Goal: Task Accomplishment & Management: Manage account settings

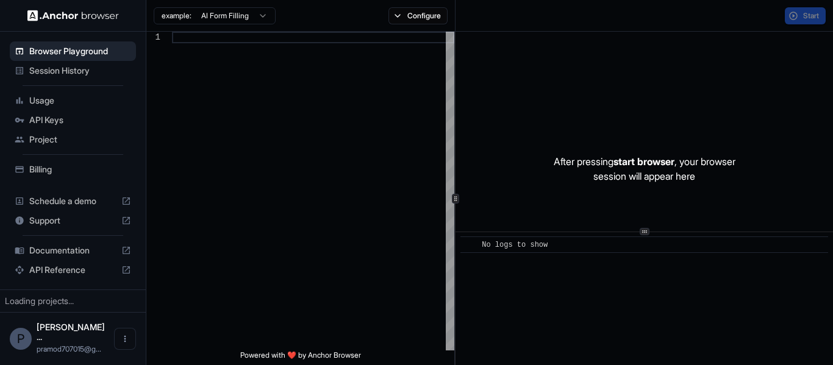
click at [71, 120] on span "API Keys" at bounding box center [80, 120] width 102 height 12
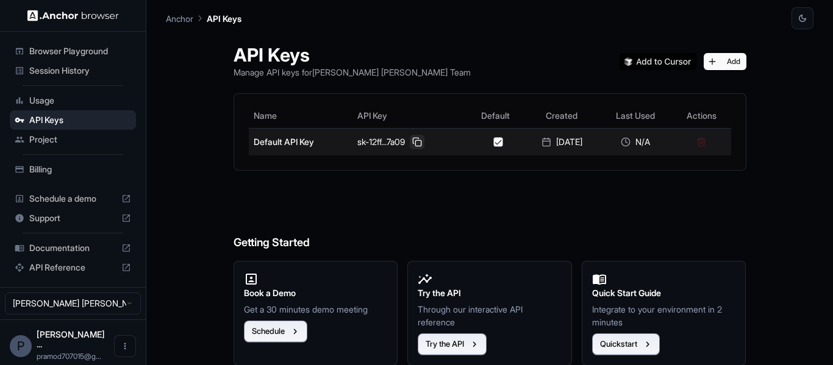
click at [410, 141] on button at bounding box center [417, 142] width 15 height 15
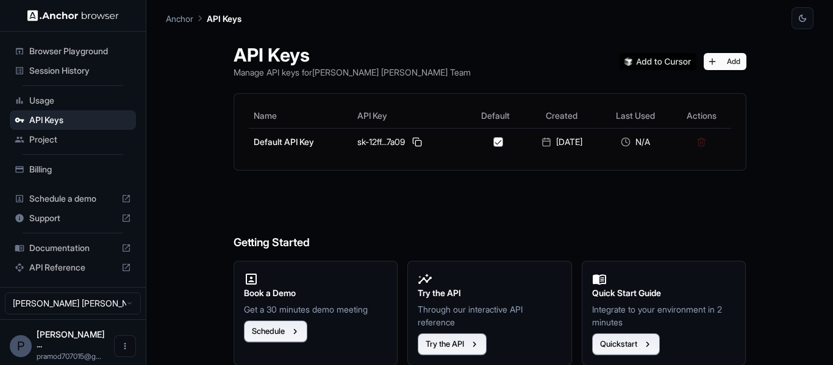
click at [47, 95] on span "Usage" at bounding box center [80, 101] width 102 height 12
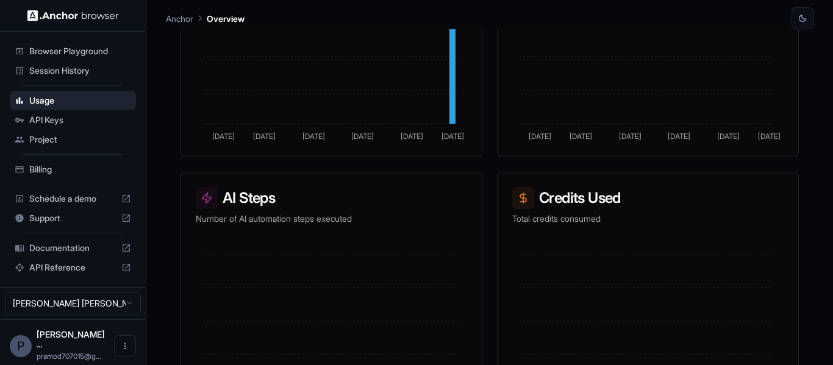
scroll to position [331, 0]
click at [47, 176] on div "Billing" at bounding box center [73, 170] width 126 height 20
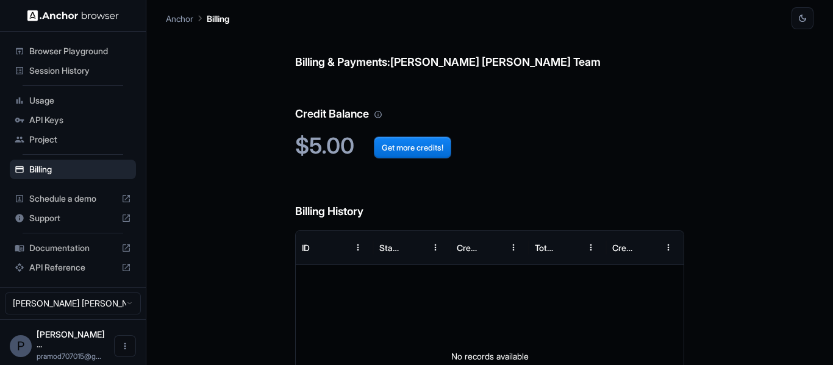
click at [89, 135] on span "Project" at bounding box center [80, 140] width 102 height 12
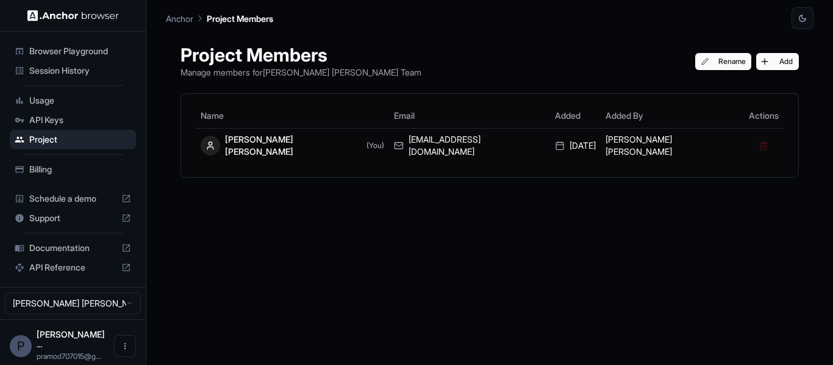
click at [69, 114] on span "API Keys" at bounding box center [80, 120] width 102 height 12
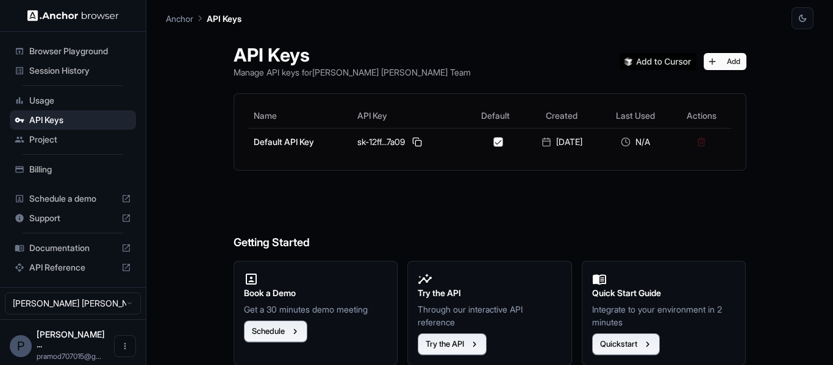
click at [80, 77] on div "Session History" at bounding box center [73, 71] width 126 height 20
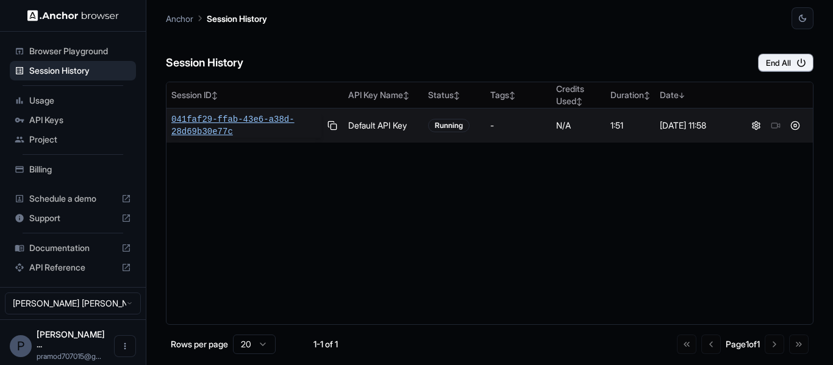
click at [302, 129] on span "041faf29-ffab-43e6-a38d-28d69b30e77c" at bounding box center [246, 125] width 150 height 24
click at [99, 51] on span "Browser Playground" at bounding box center [80, 51] width 102 height 12
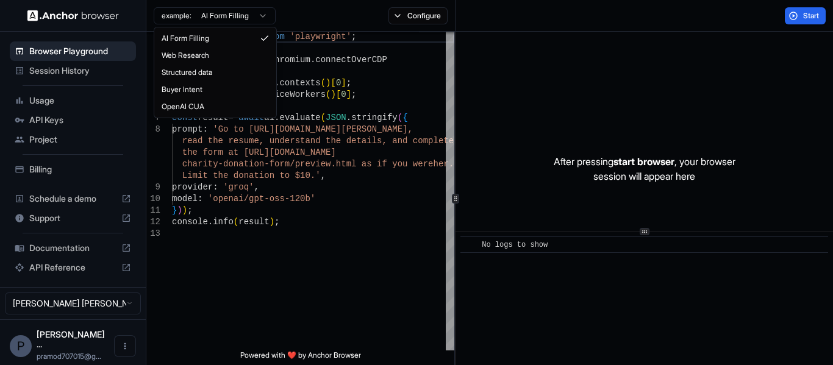
click at [259, 8] on html "Browser Playground Session History Usage API Keys Project Billing Schedule a de…" at bounding box center [416, 182] width 833 height 365
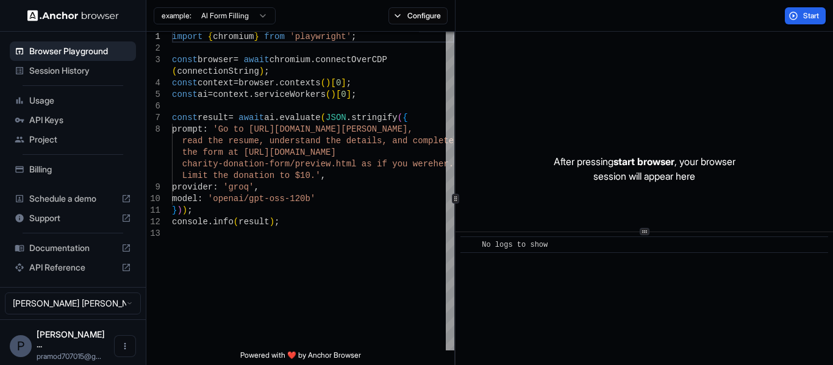
click at [585, 122] on html "Browser Playground Session History Usage API Keys Project Billing Schedule a de…" at bounding box center [416, 182] width 833 height 365
click at [429, 14] on button "Configure" at bounding box center [417, 15] width 59 height 17
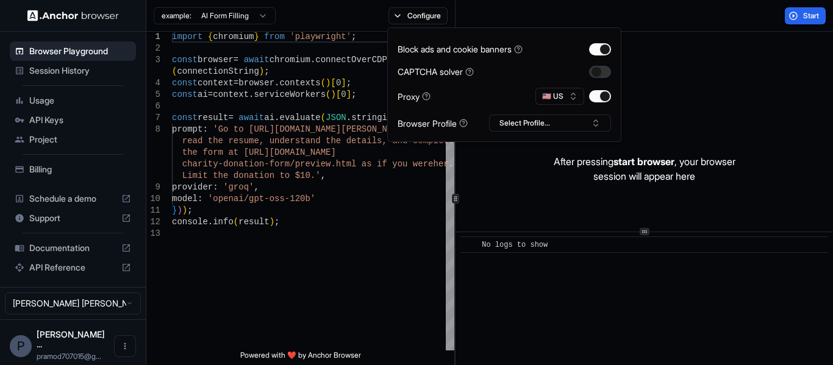
click at [601, 72] on button "button" at bounding box center [600, 72] width 22 height 12
click at [573, 121] on button "Select Profile..." at bounding box center [550, 123] width 122 height 17
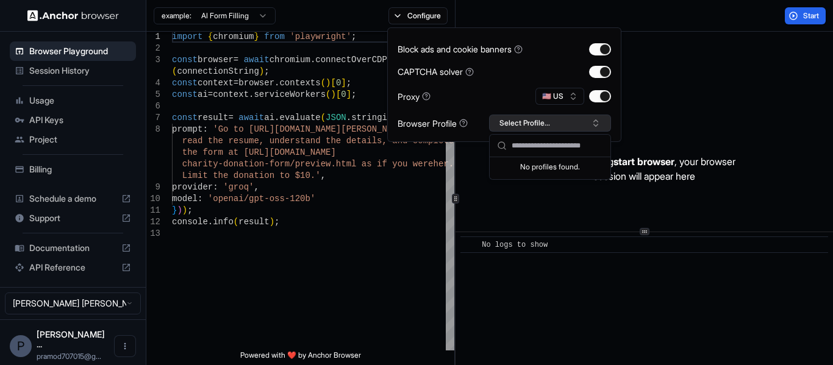
click at [573, 121] on button "Select Profile..." at bounding box center [550, 123] width 122 height 17
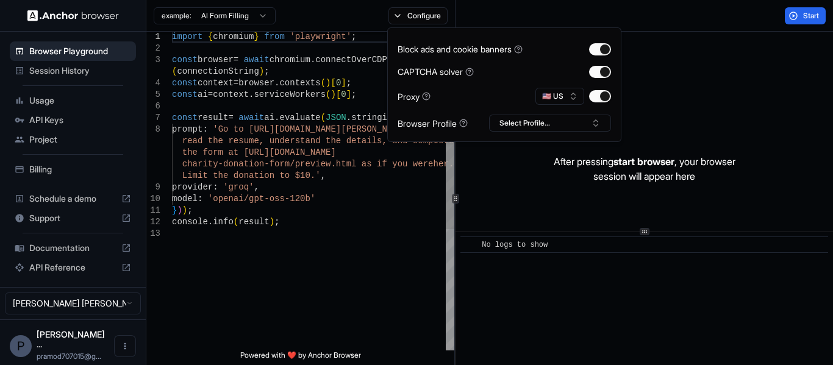
type textarea "**********"
click at [336, 210] on div "console . info ( result ) ; model : 'openai/gpt-oss-120b' } ) ) ; Limit the don…" at bounding box center [313, 289] width 282 height 516
